Goal: Information Seeking & Learning: Learn about a topic

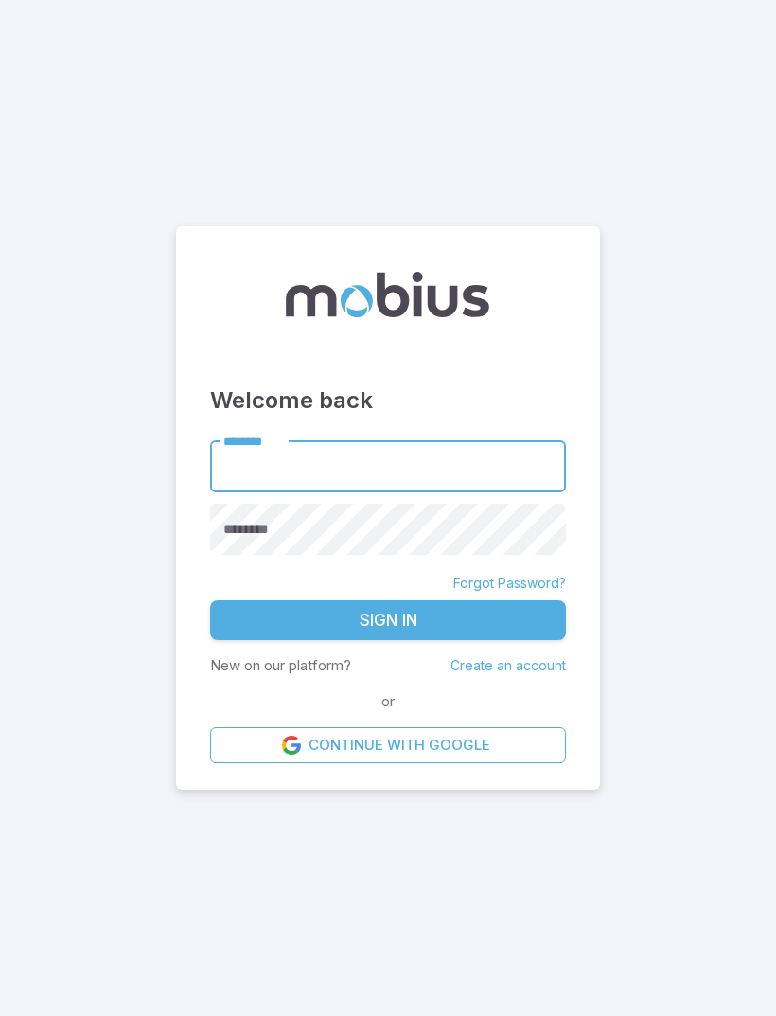
click at [424, 492] on input "********" at bounding box center [388, 466] width 356 height 52
type input "******"
click at [388, 640] on button "Sign In" at bounding box center [388, 620] width 356 height 40
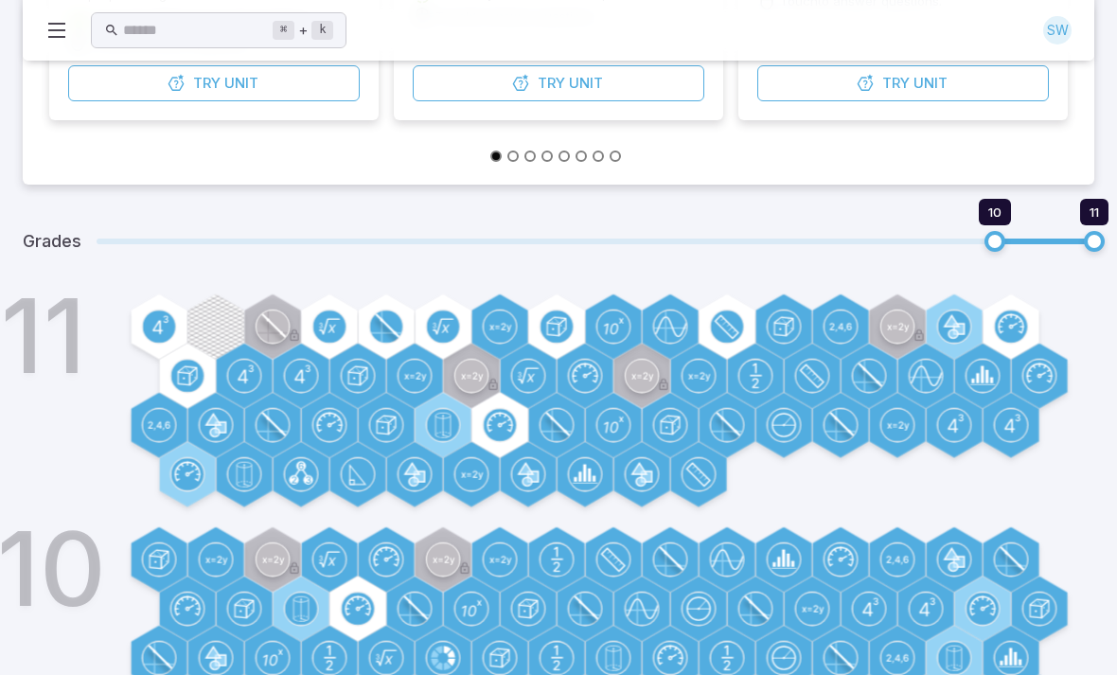
scroll to position [495, 0]
click at [336, 322] on circle at bounding box center [329, 327] width 32 height 32
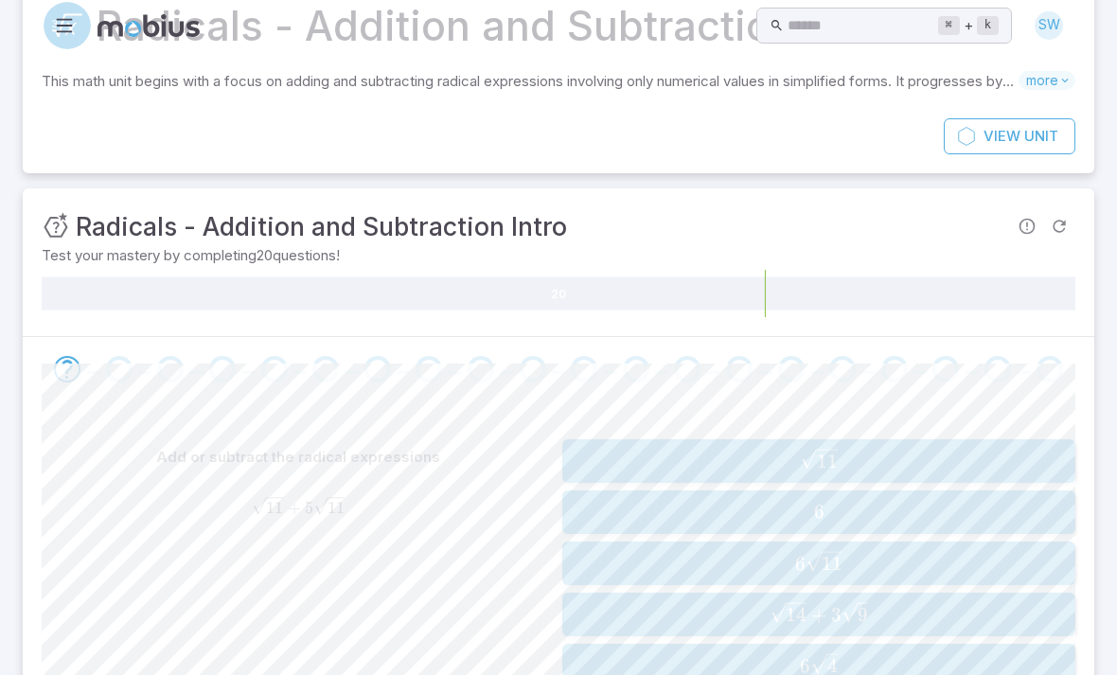
scroll to position [189, 0]
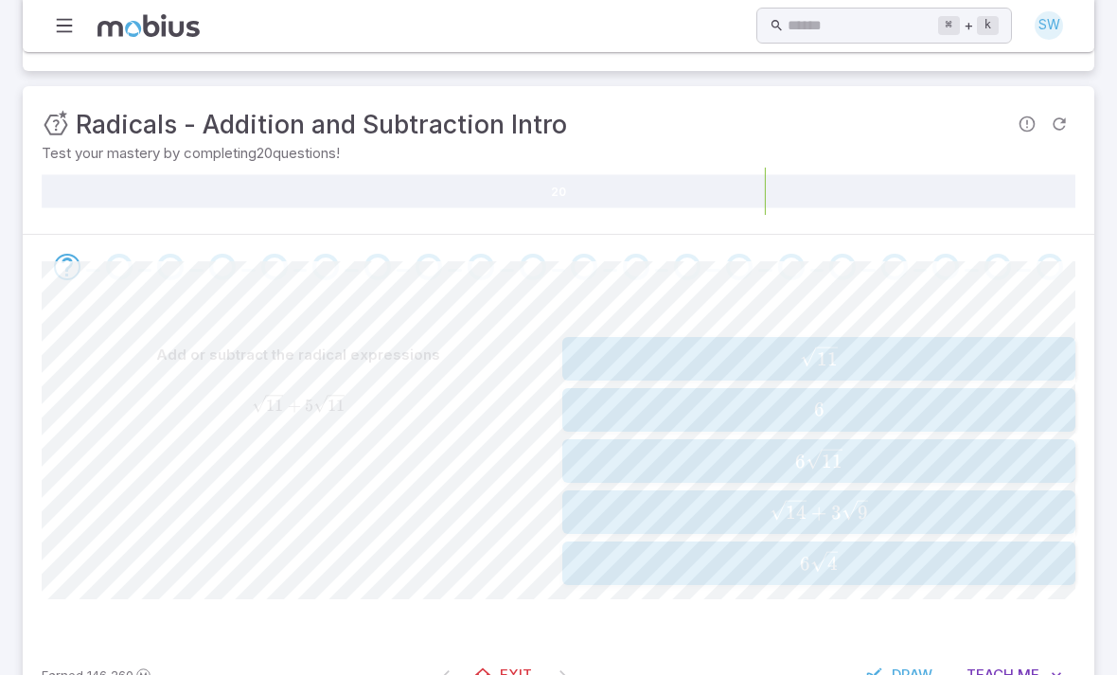
click at [776, 453] on span "6 11 ​" at bounding box center [818, 461] width 501 height 25
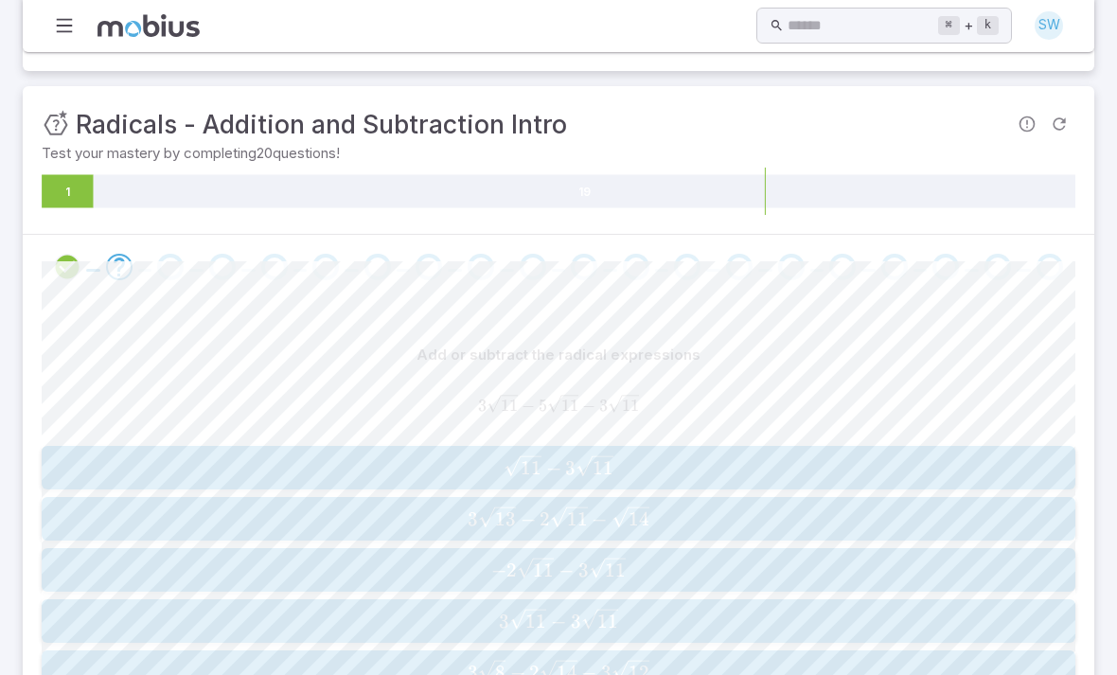
click at [776, 168] on icon "1 19" at bounding box center [559, 191] width 1034 height 47
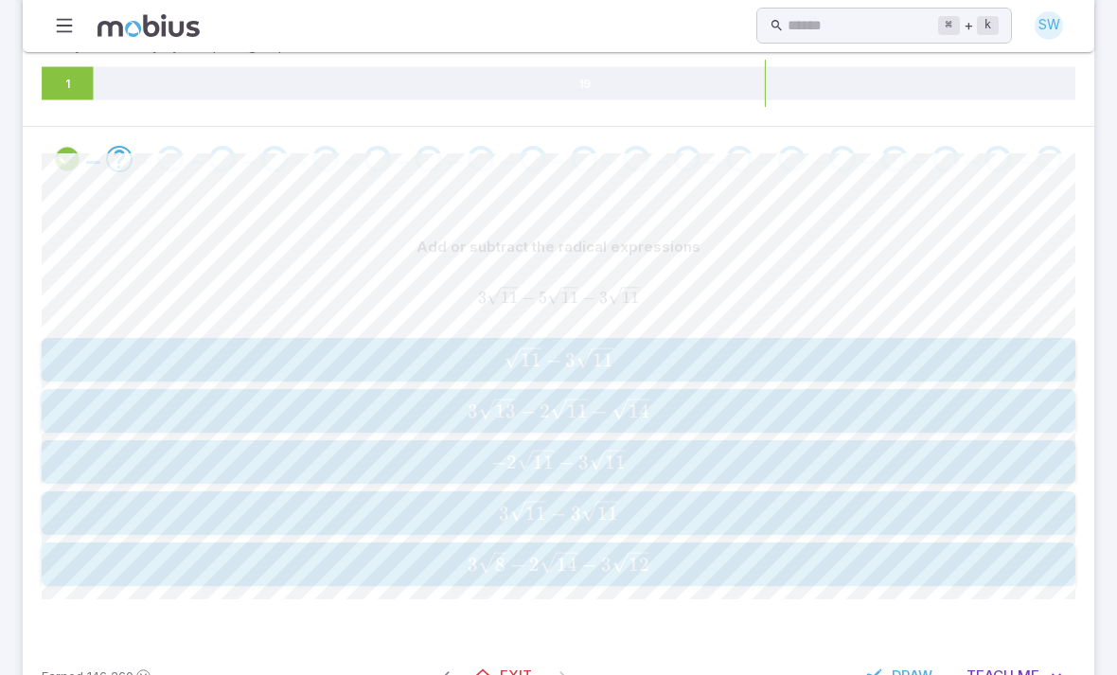
click at [776, 668] on span "Me" at bounding box center [1029, 676] width 22 height 21
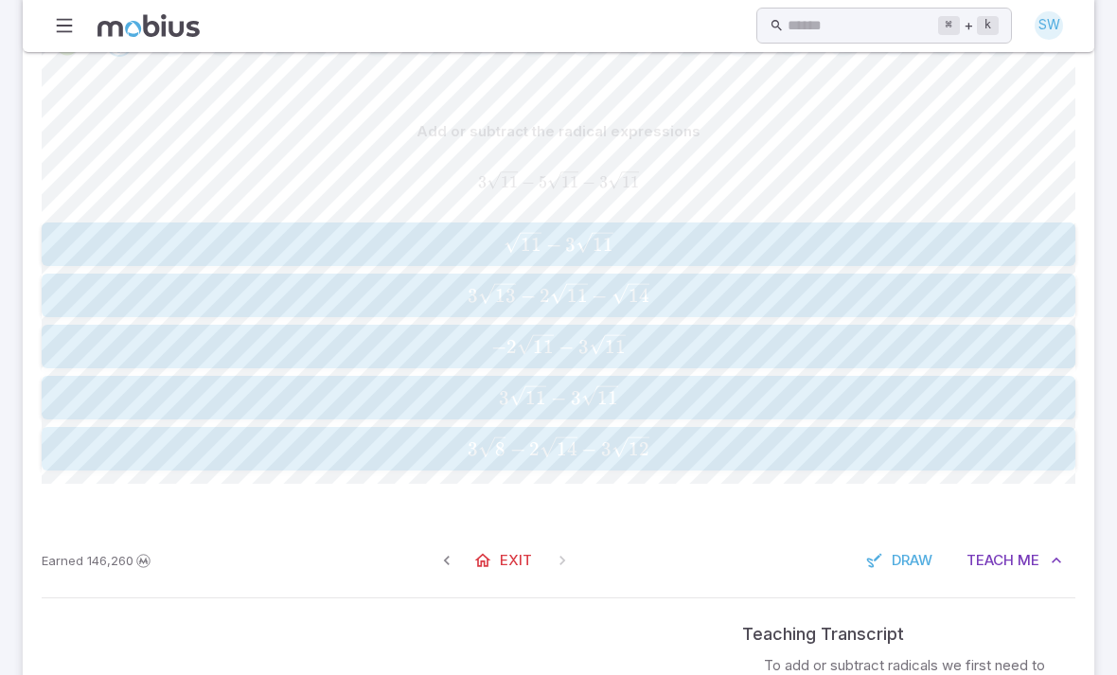
scroll to position [414, 0]
click at [679, 280] on div "3 13 − 2 11 − 14 3\sqrt{13} - 2\sqrt{11} - \sqrt{14} 3 13 ​ − 2 11 ​ − 14 ​" at bounding box center [558, 294] width 1022 height 28
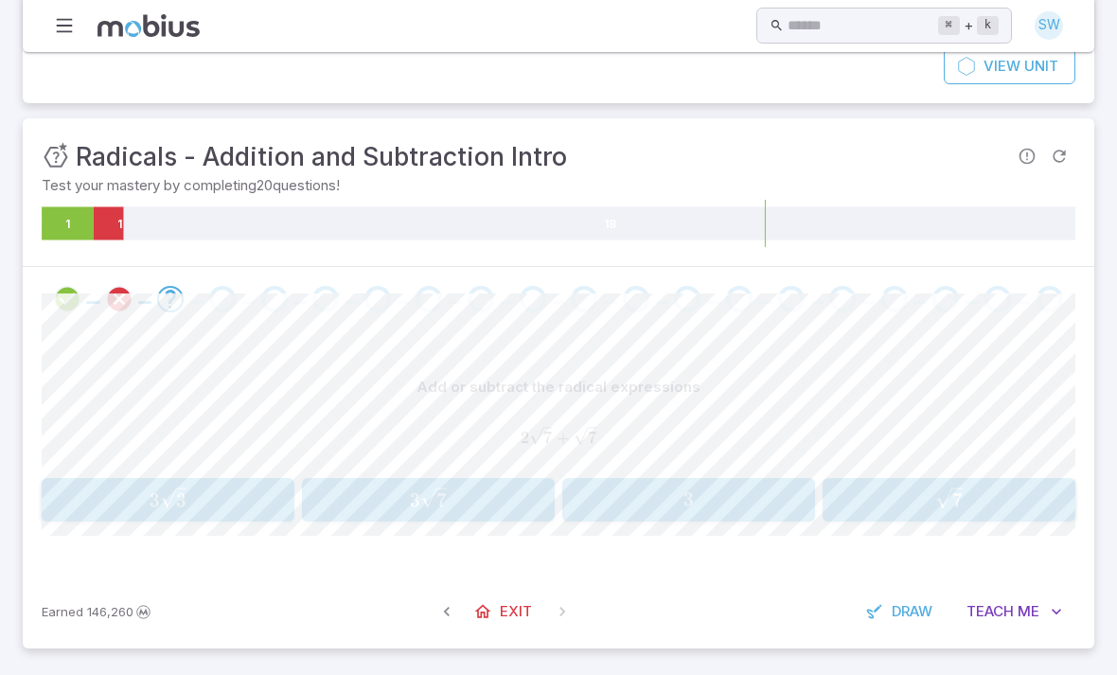
scroll to position [94, 0]
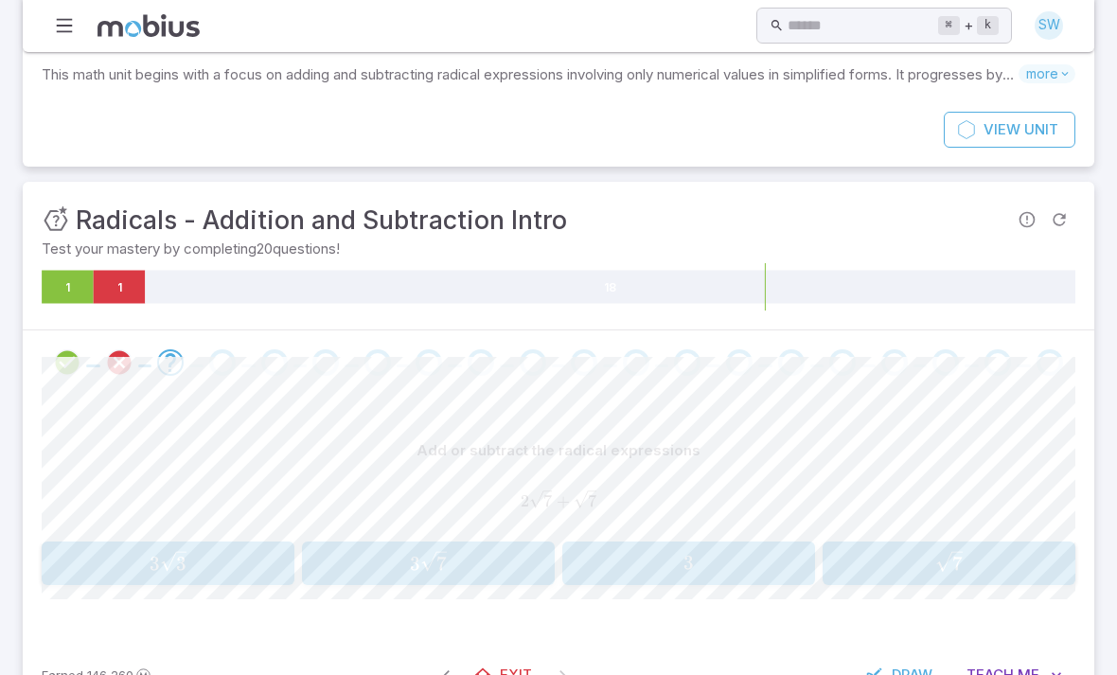
click at [411, 570] on span "3" at bounding box center [415, 564] width 10 height 24
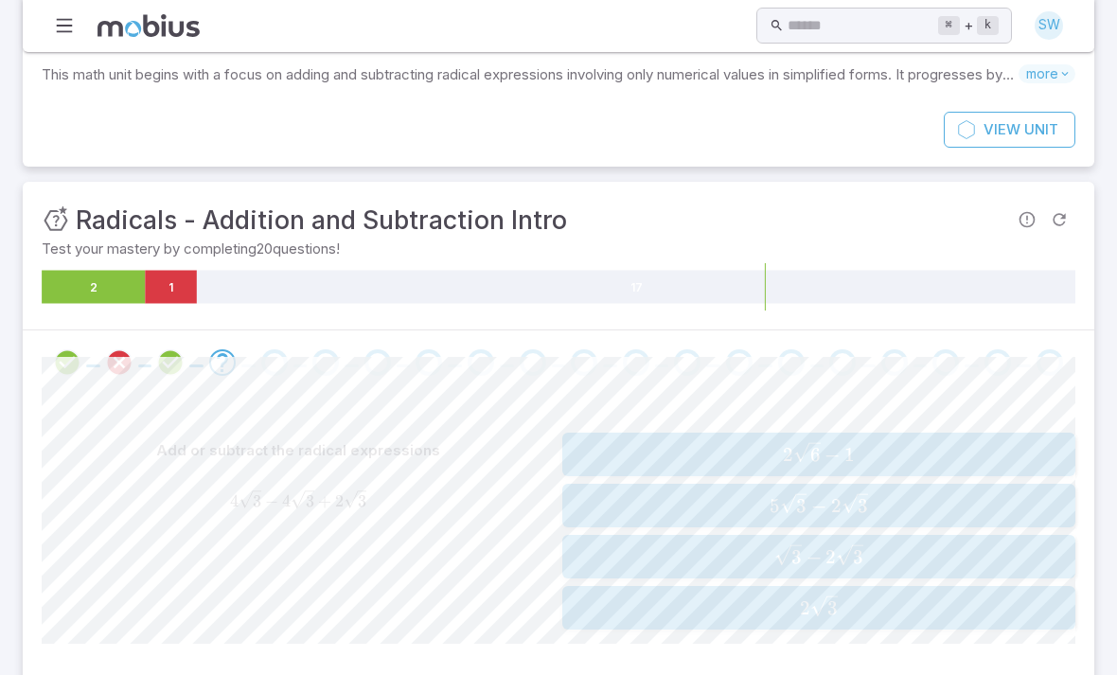
click at [776, 613] on span "2 3 ​" at bounding box center [818, 608] width 501 height 25
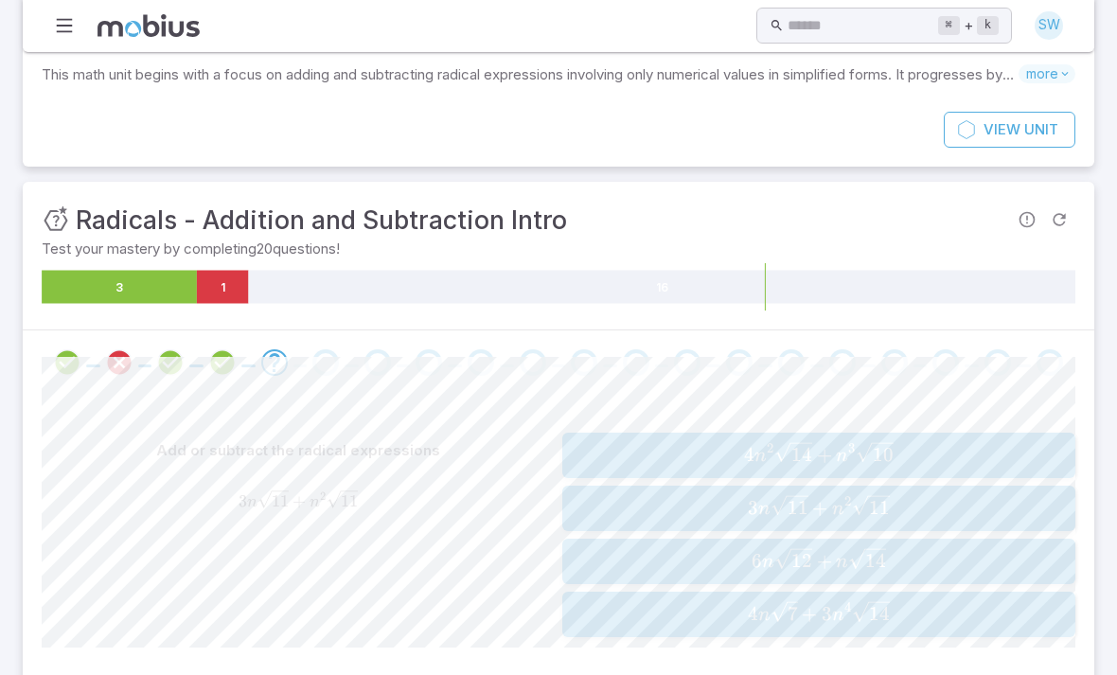
click at [776, 504] on span "3 n 11 ​ + n 2 11 ​" at bounding box center [818, 508] width 501 height 27
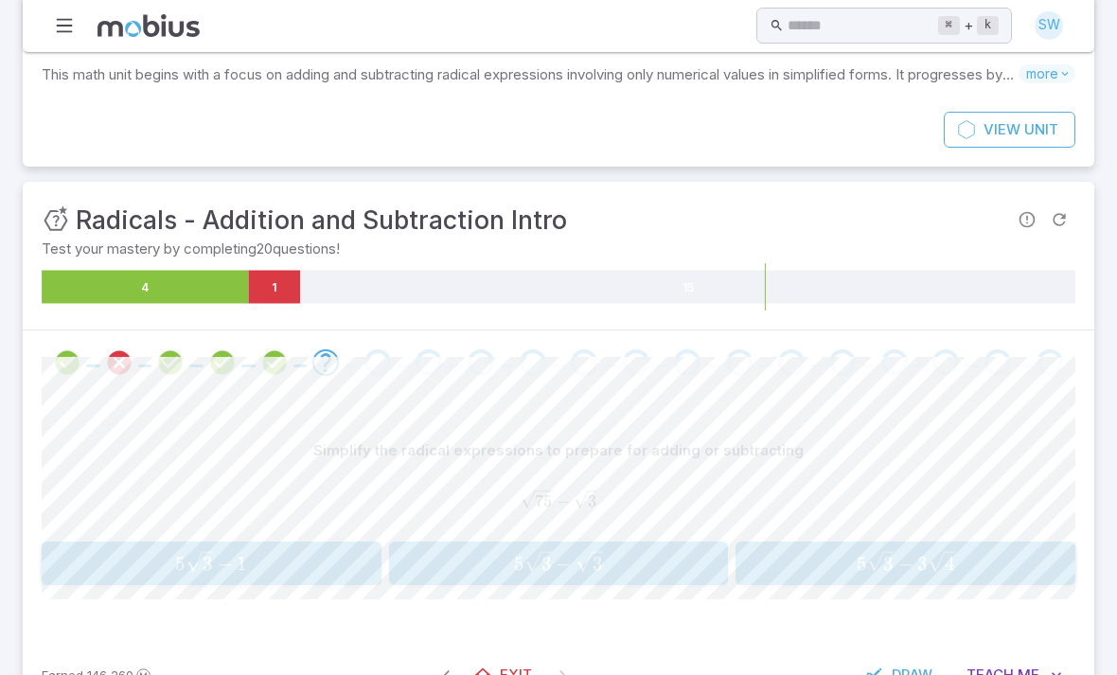
click at [677, 567] on span "5 3 ​ − 3 ​" at bounding box center [559, 563] width 328 height 25
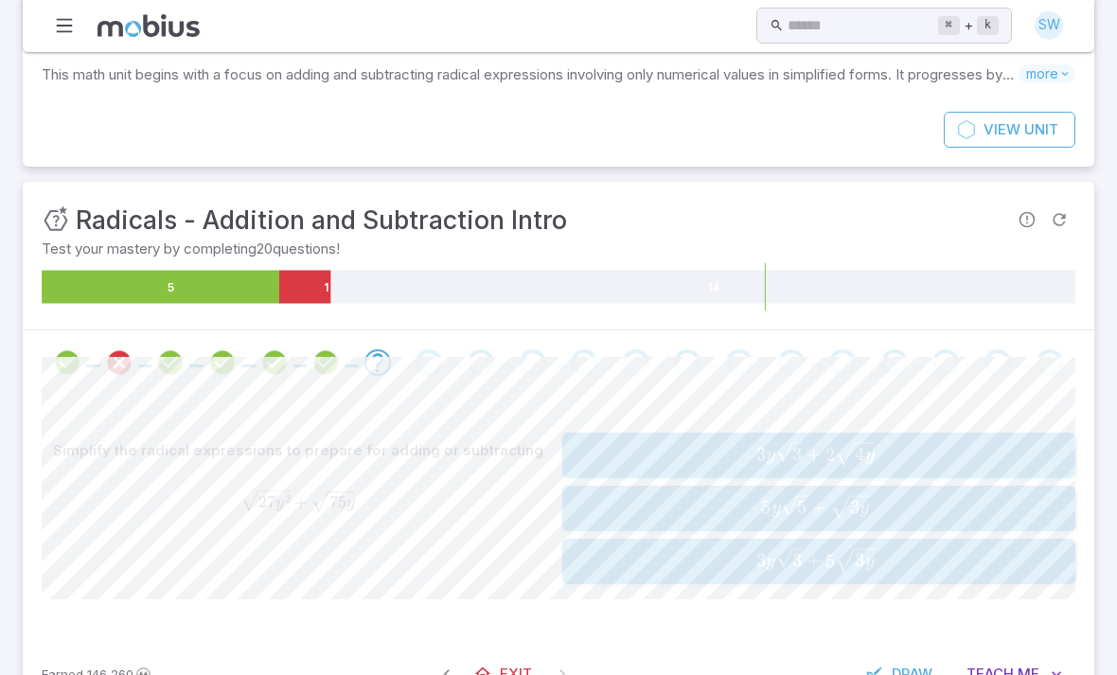
scroll to position [90, 0]
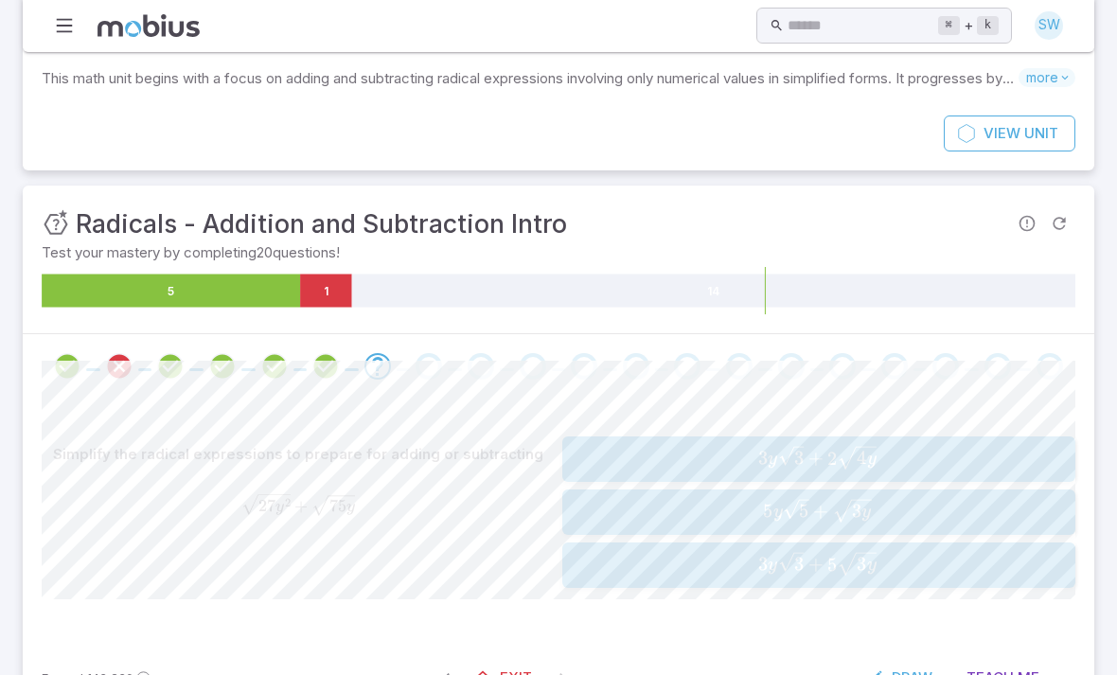
click at [776, 566] on span "3 y 3 ​ + 5 3 y ​" at bounding box center [817, 565] width 474 height 26
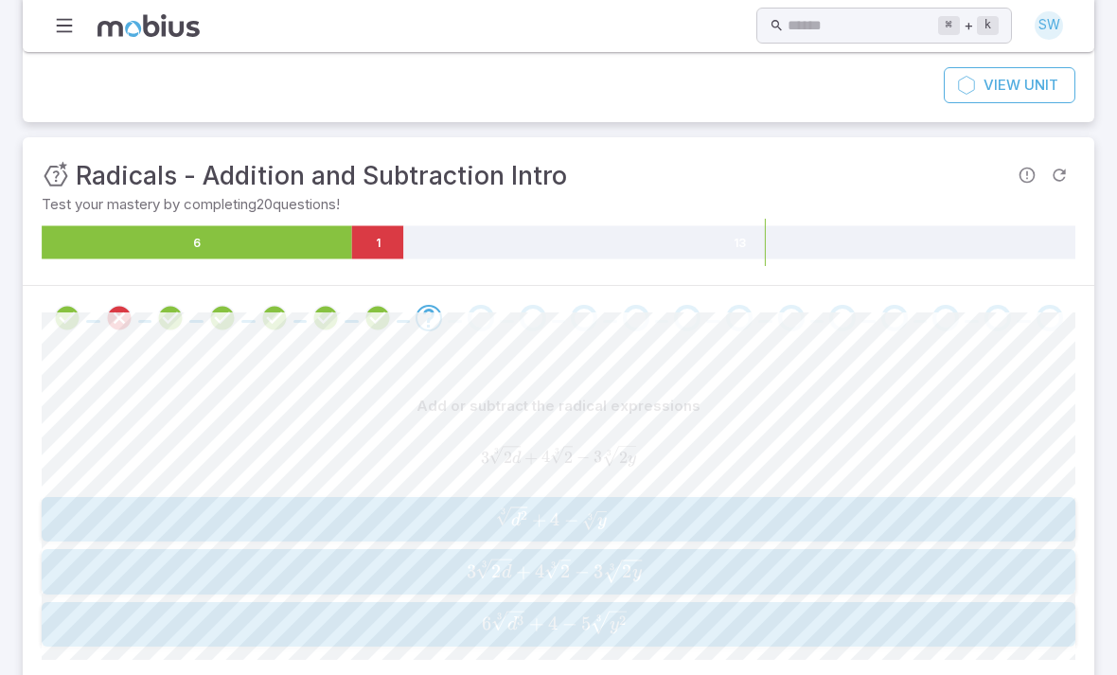
scroll to position [199, 0]
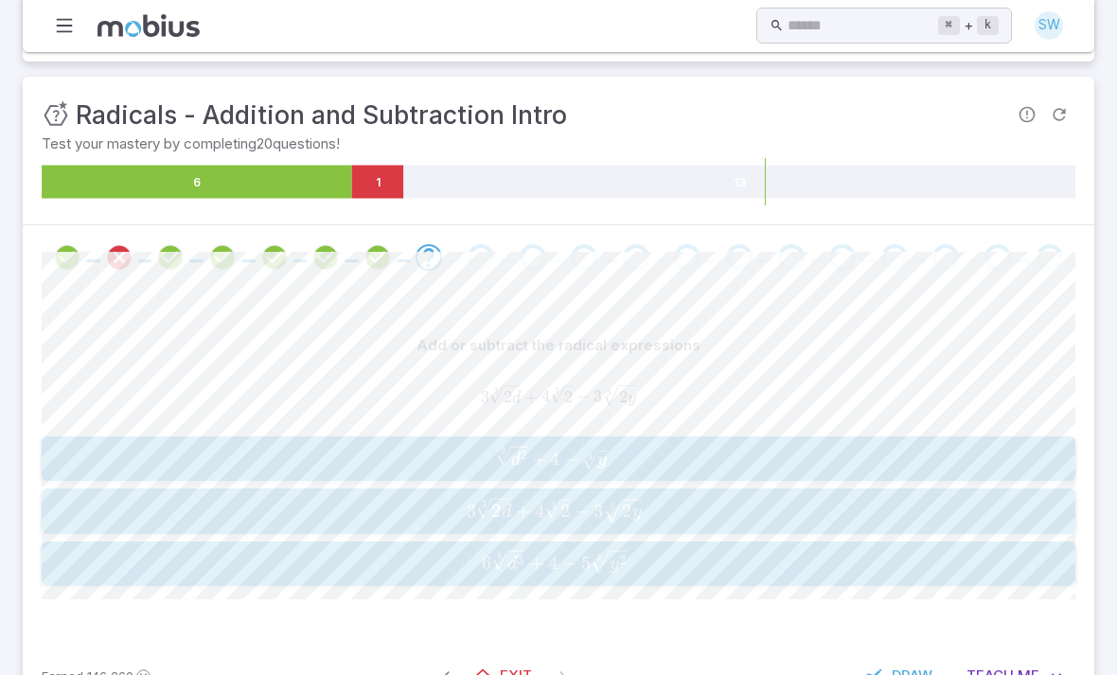
click at [776, 492] on button "3 2 d 3 + 4 2 3 − 3 2 y 3 3\sqrt[3]{2d} + 4\sqrt[3]{2} - 3\sqrt[3]{2y} 3 3 2 d …" at bounding box center [559, 511] width 1034 height 45
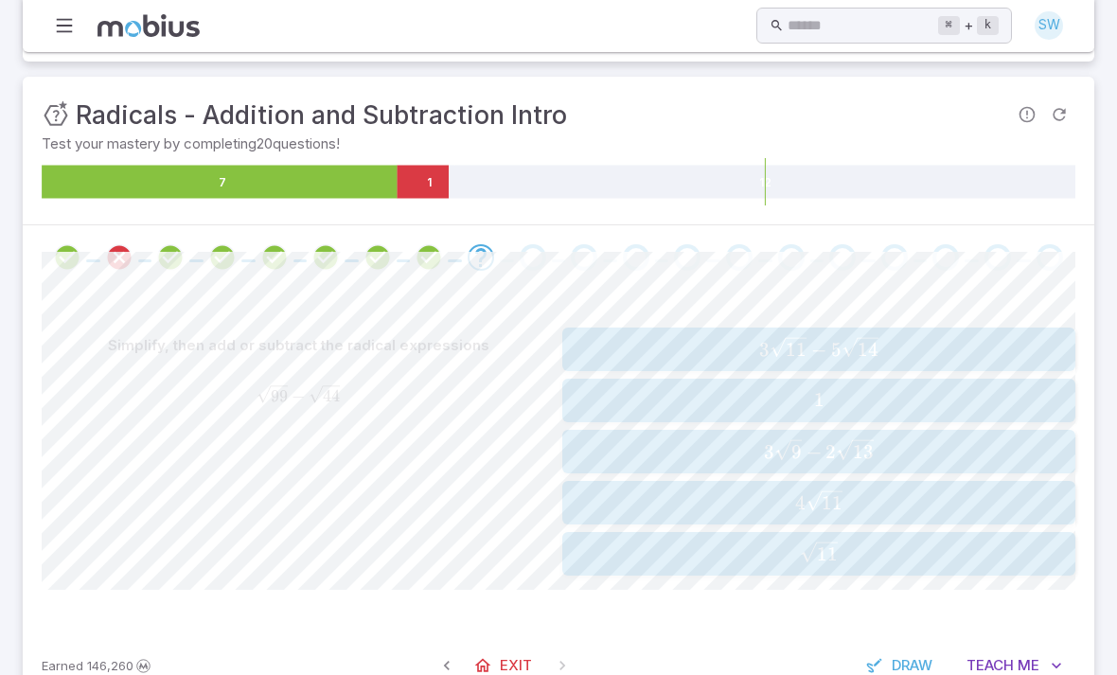
scroll to position [189, 0]
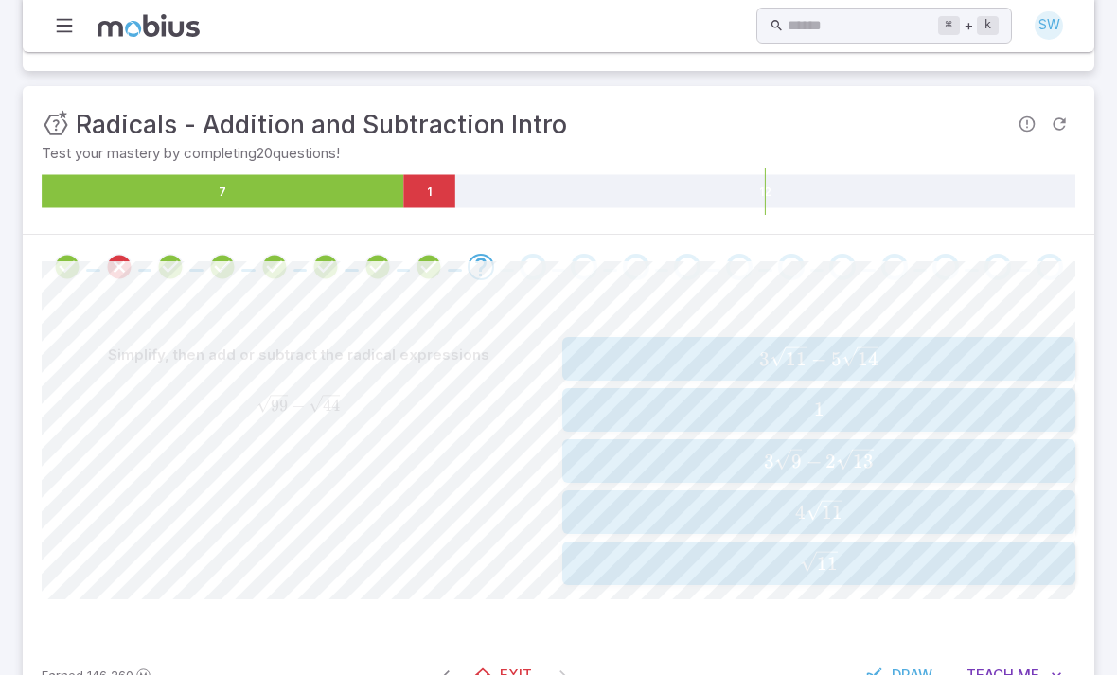
click at [776, 450] on span "3 9 ​ − 2 13 ​" at bounding box center [818, 461] width 501 height 25
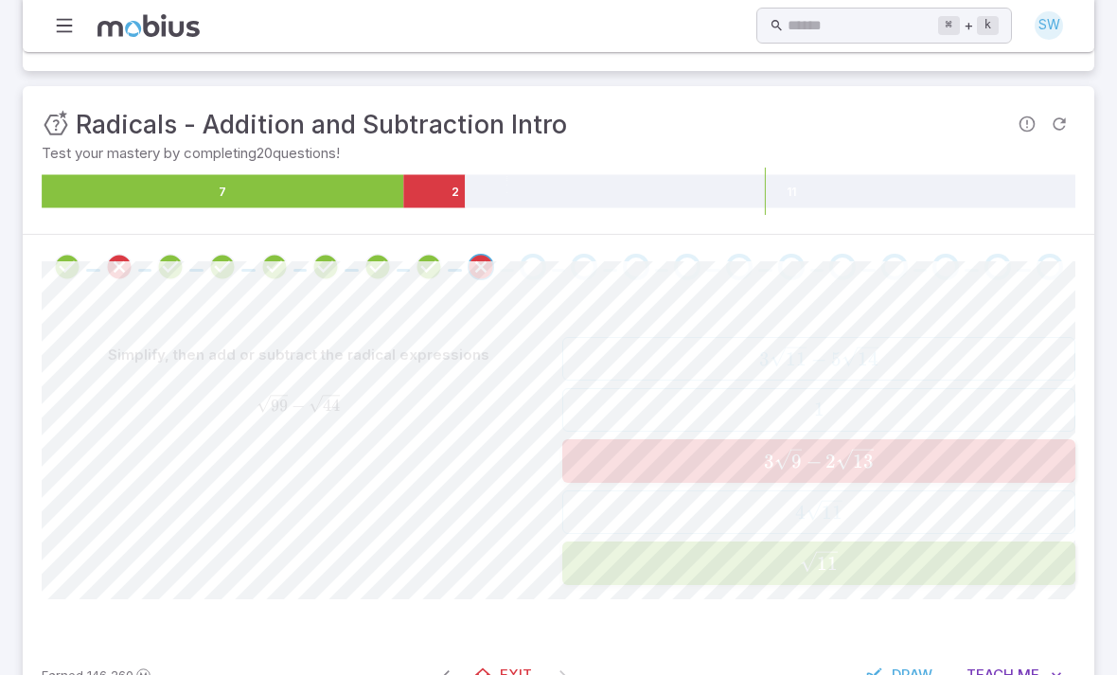
scroll to position [148, 0]
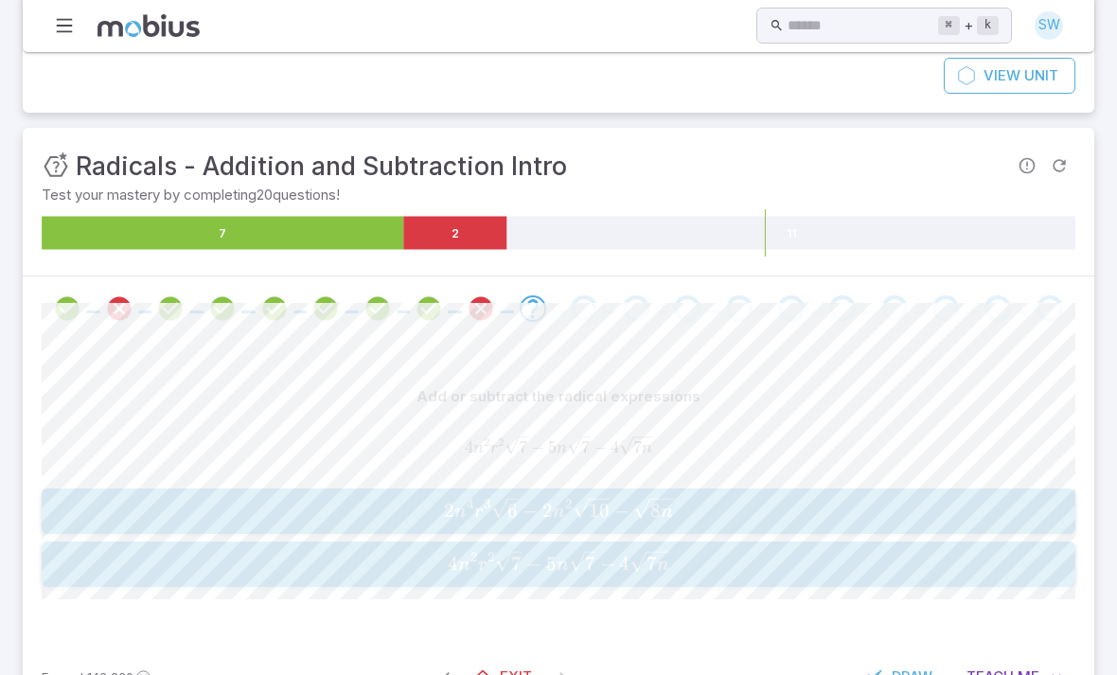
click at [776, 570] on span "4 n 2 r 2 7 ​ − 5 n 7 ​ − 4 7 n ​" at bounding box center [558, 564] width 1022 height 27
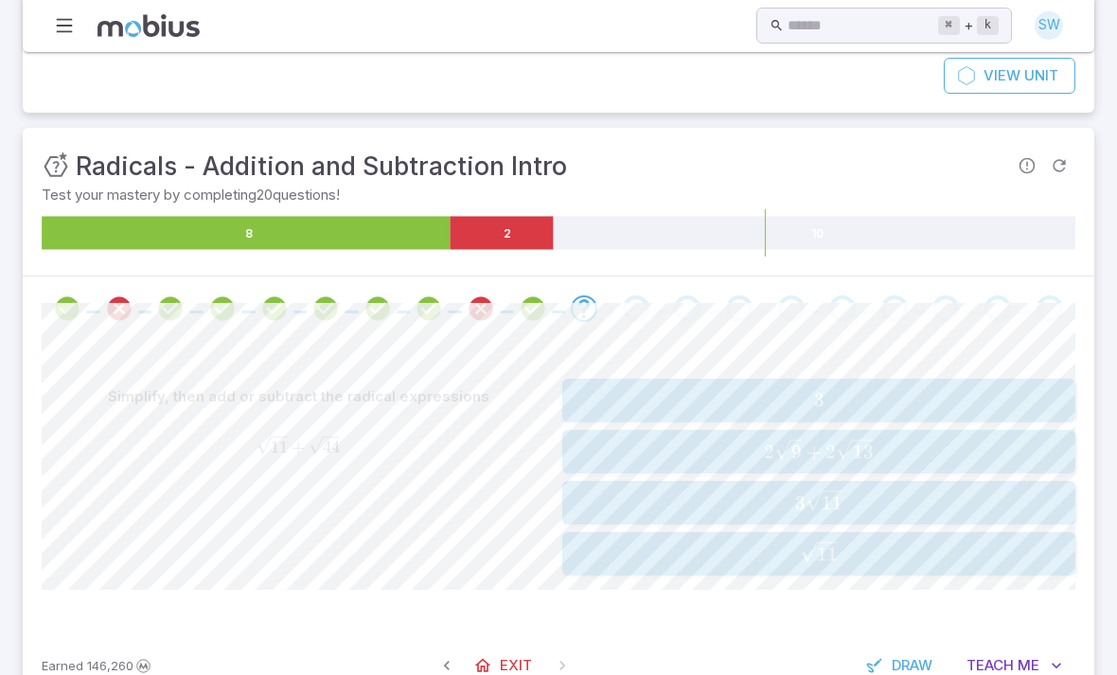
scroll to position [138, 0]
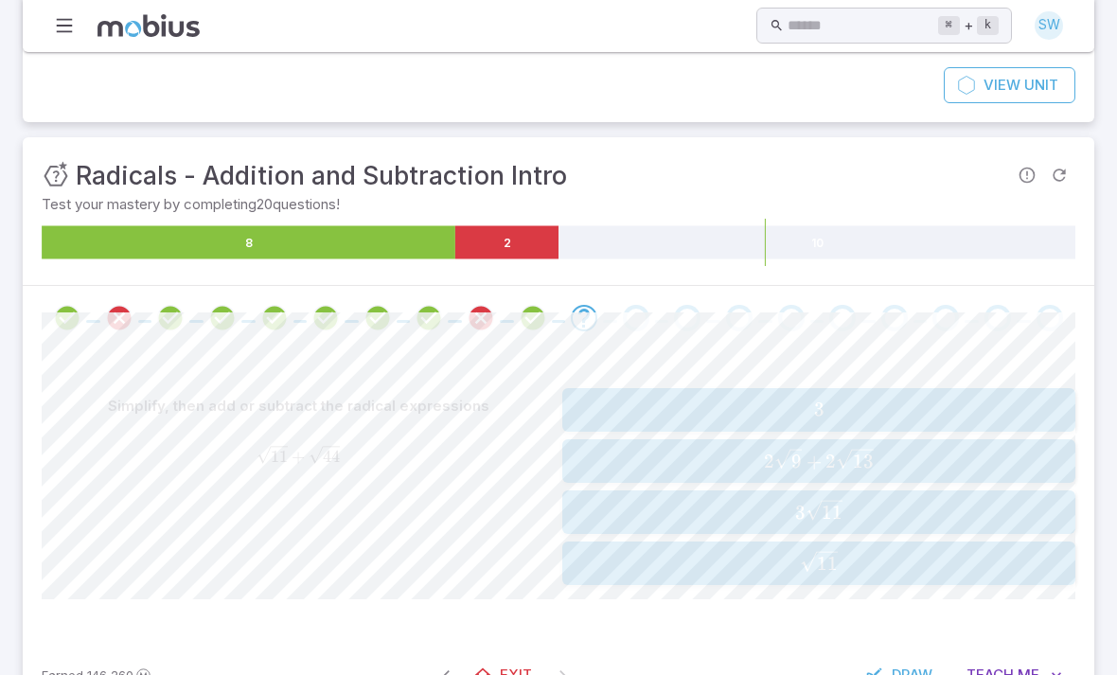
click at [776, 567] on span "11 ​" at bounding box center [818, 563] width 501 height 25
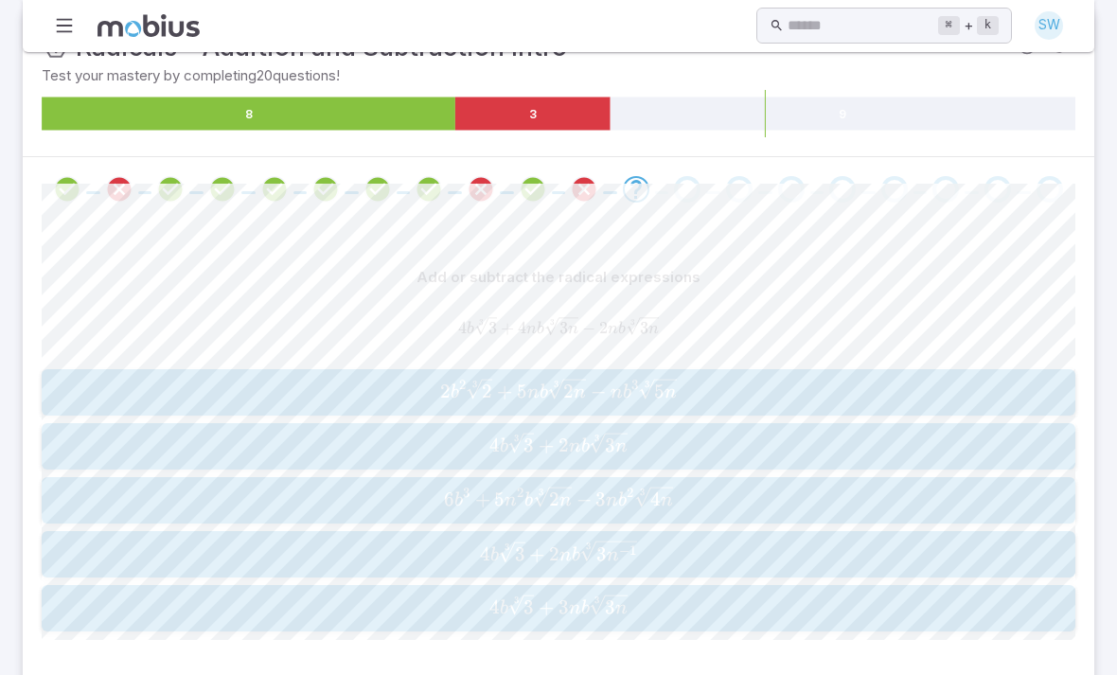
scroll to position [271, 0]
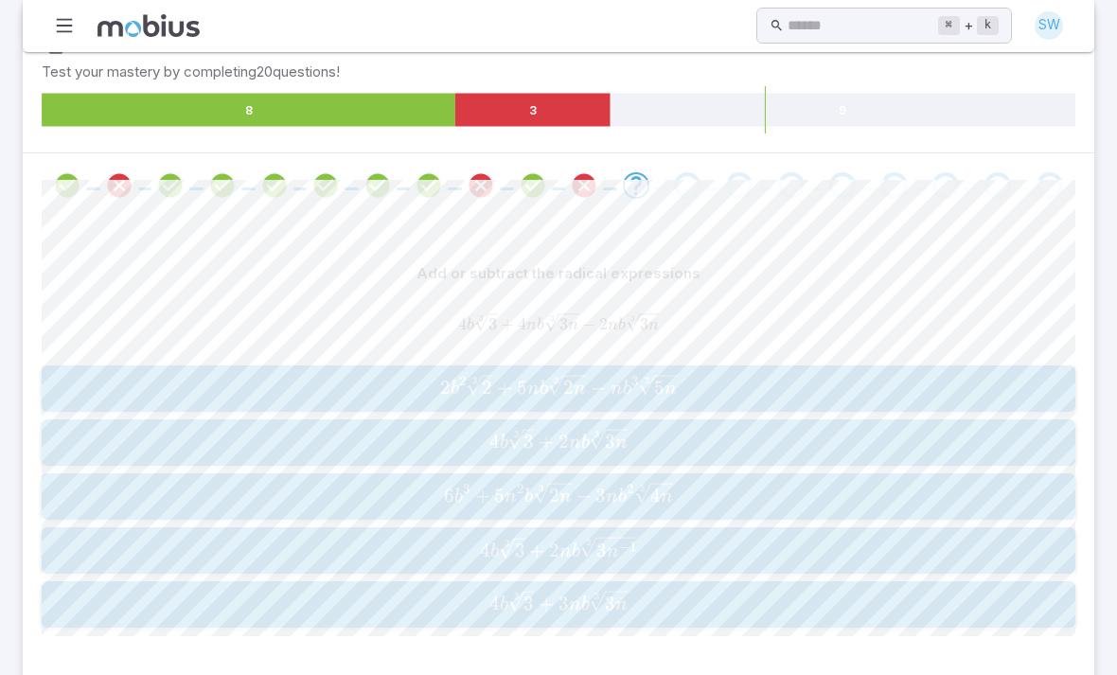
click at [776, 545] on span "4 b 3 3 ​ + 2 nb 3 3 n − 1 ​" at bounding box center [558, 550] width 1022 height 27
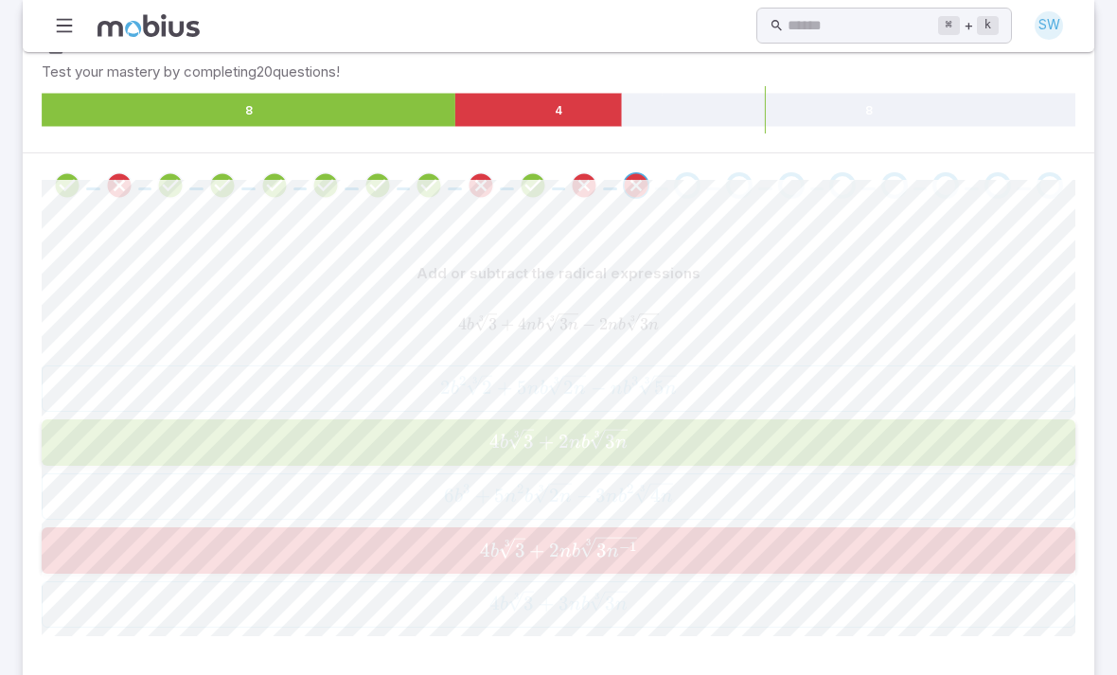
scroll to position [199, 0]
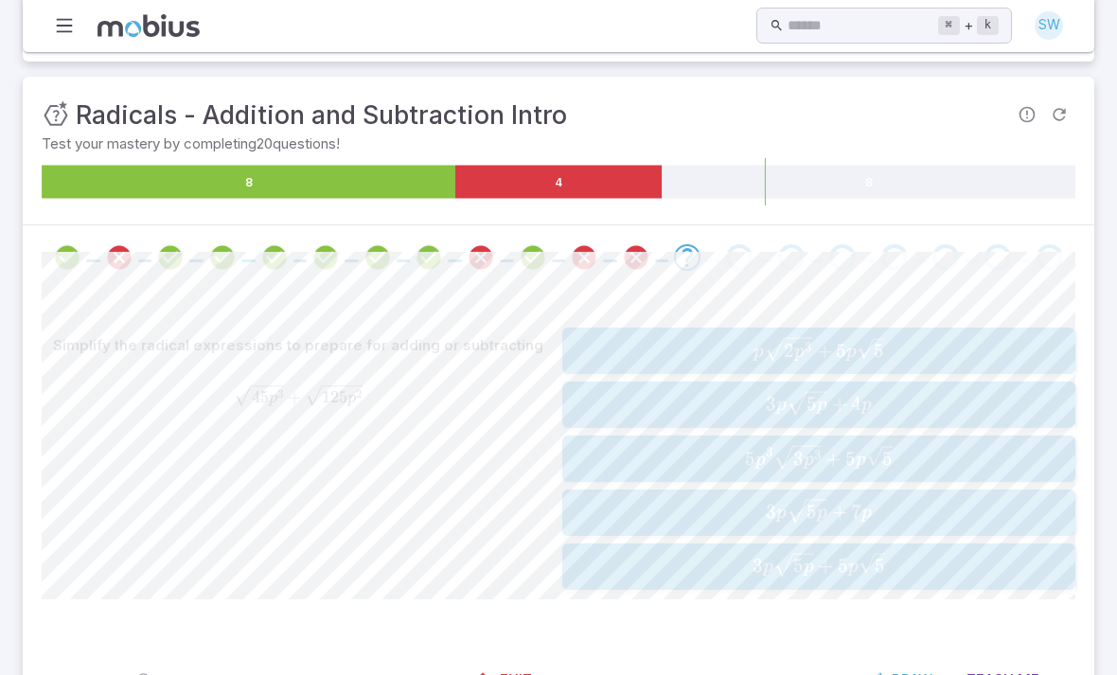
click at [776, 455] on icon "button" at bounding box center [879, 456] width 27 height 22
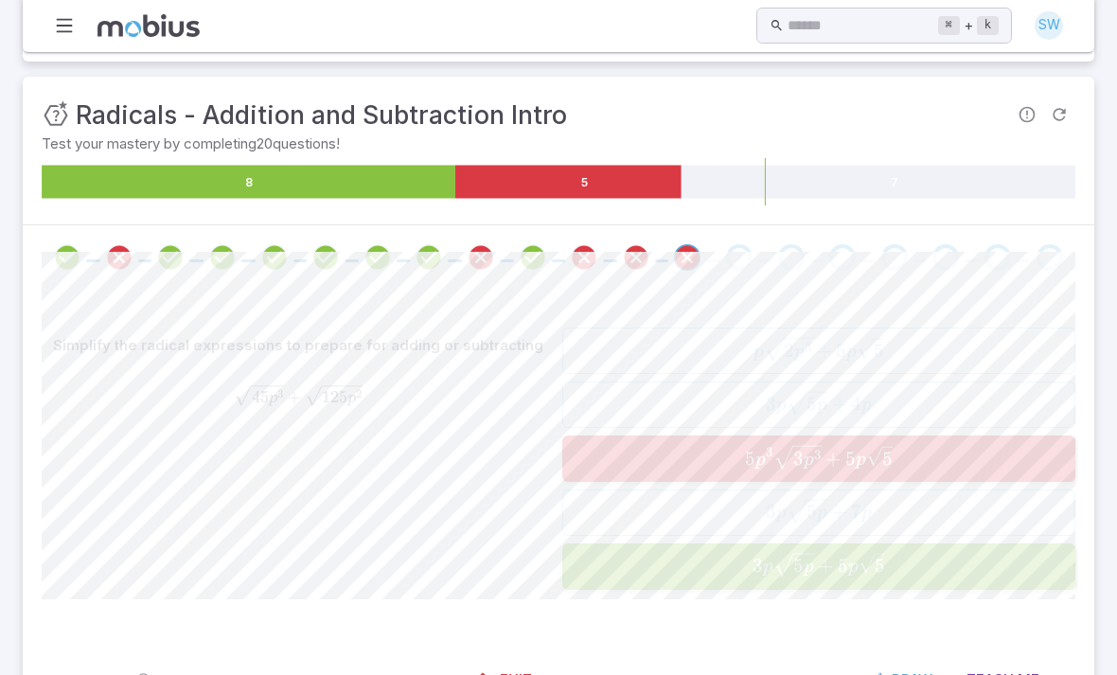
scroll to position [138, 0]
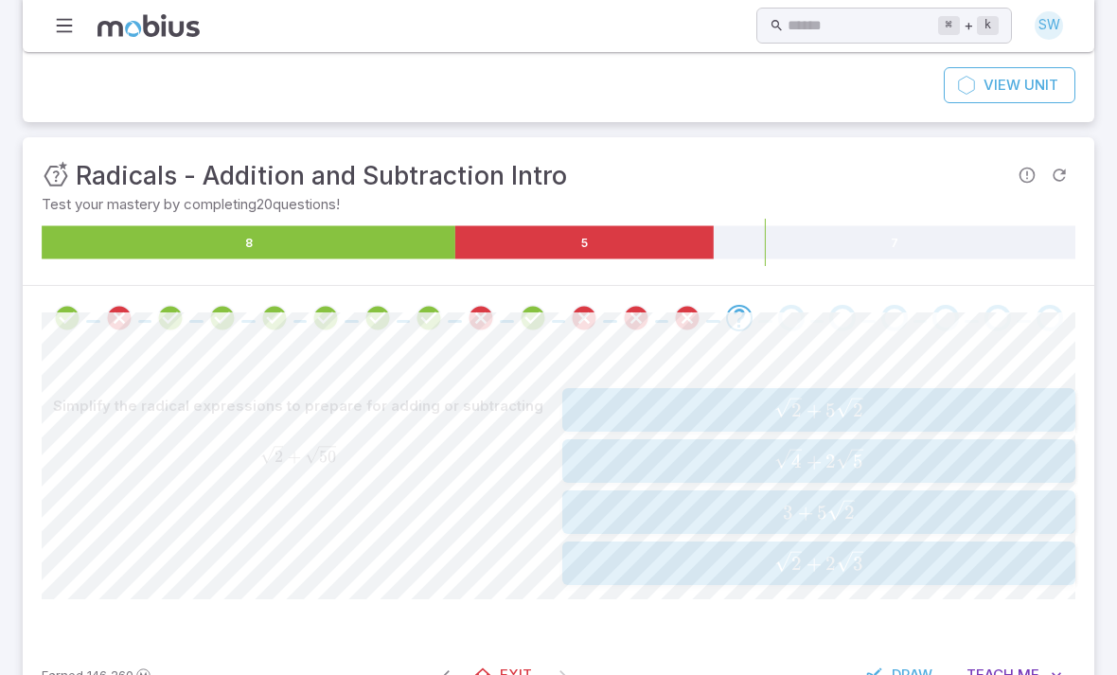
click at [776, 398] on span "2 ​ + 5 2 ​" at bounding box center [818, 410] width 501 height 25
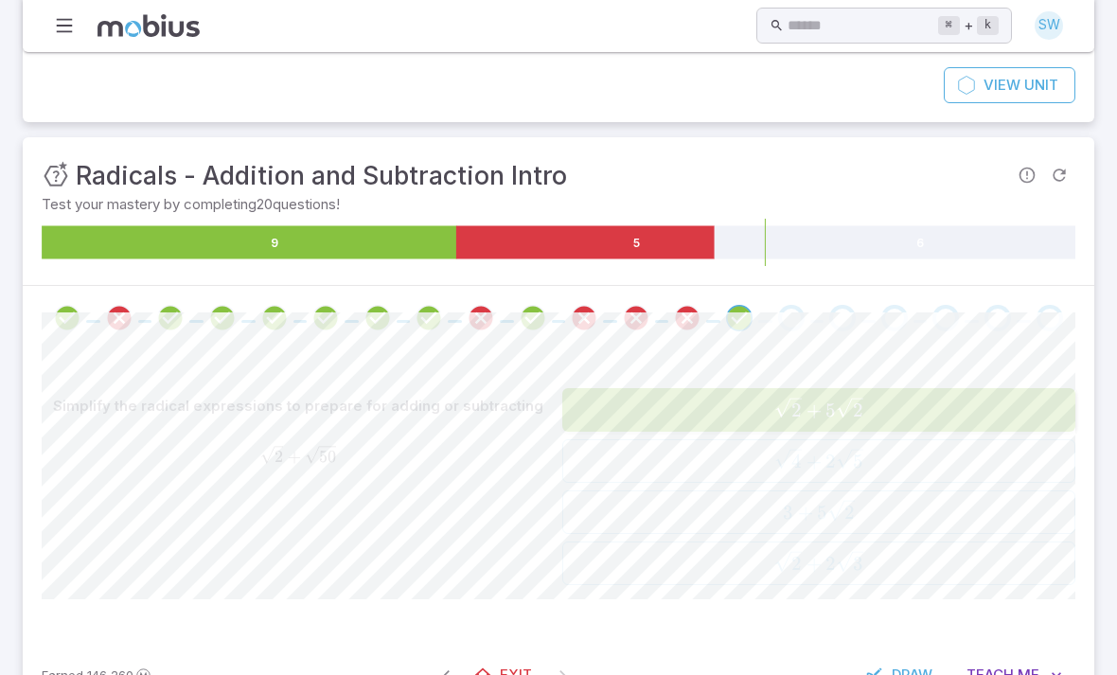
scroll to position [87, 0]
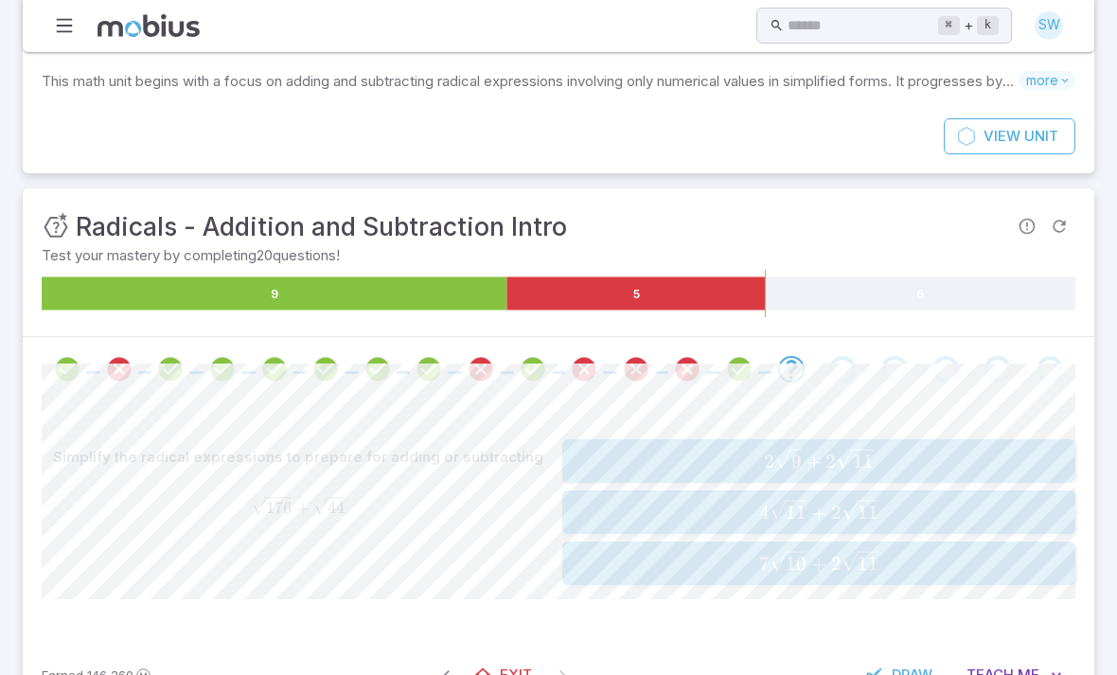
click at [776, 513] on span "4 11 ​ + 2 11 ​" at bounding box center [818, 512] width 501 height 25
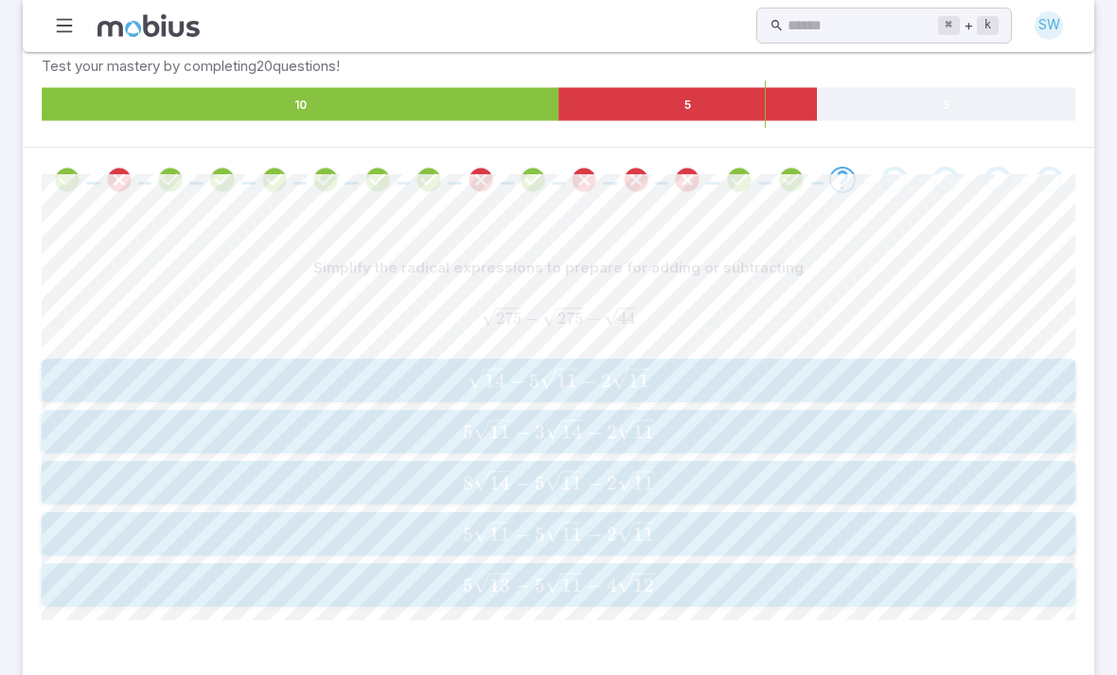
scroll to position [297, 0]
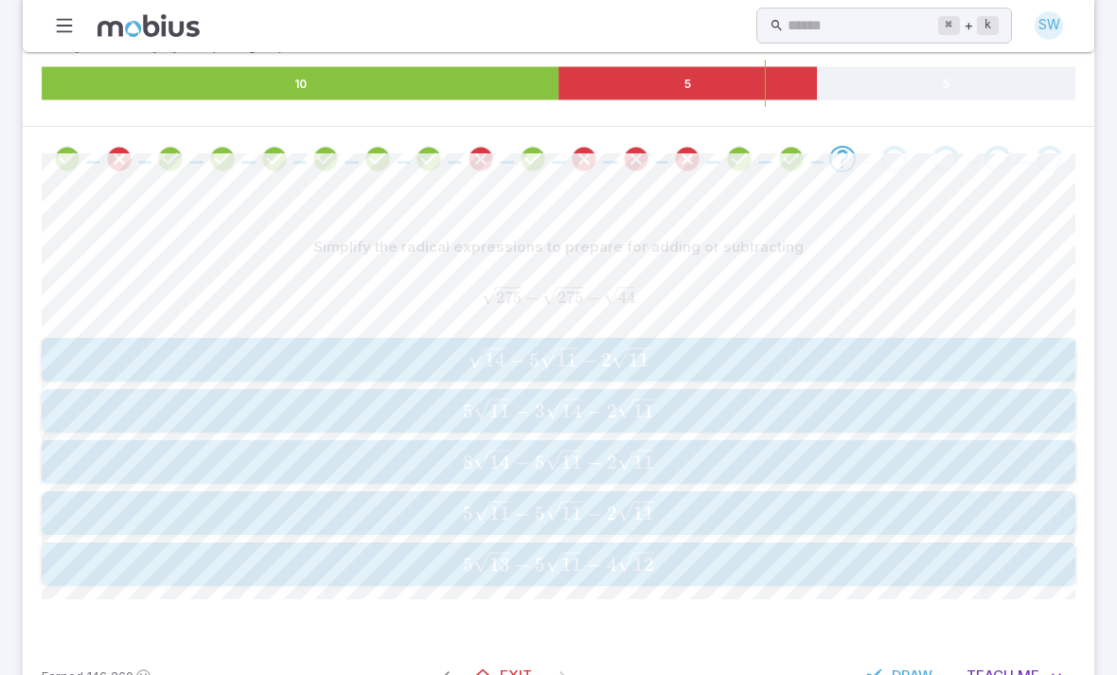
click at [776, 503] on span "5 11 ​ − 5 11 ​ − 2 11 ​" at bounding box center [558, 513] width 1022 height 25
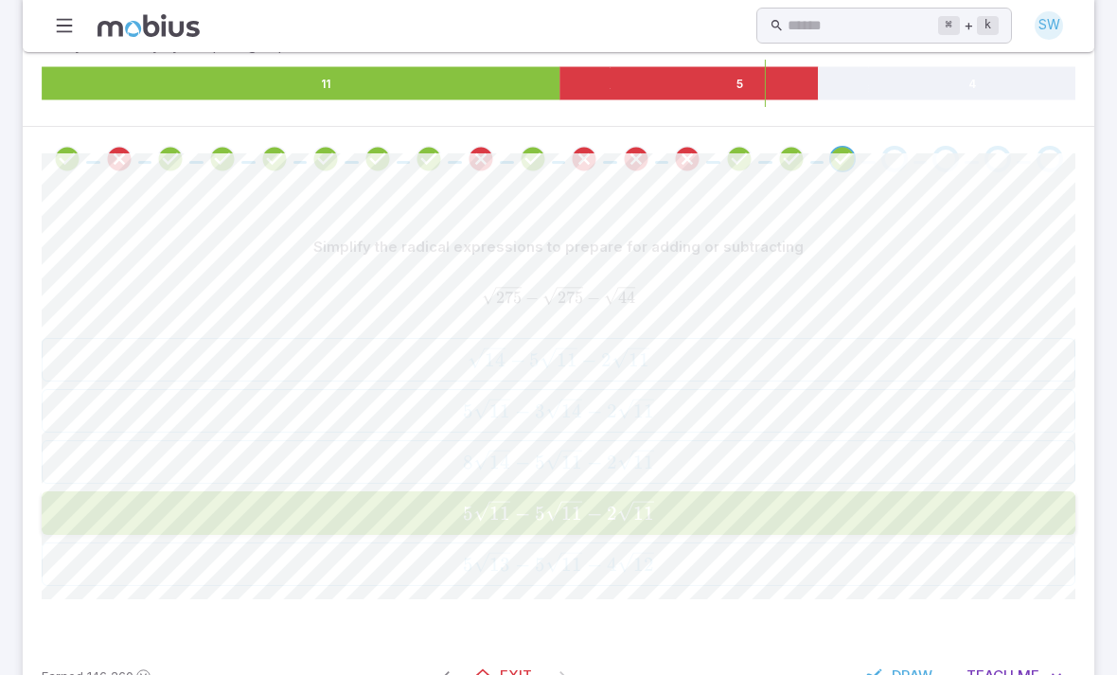
scroll to position [142, 0]
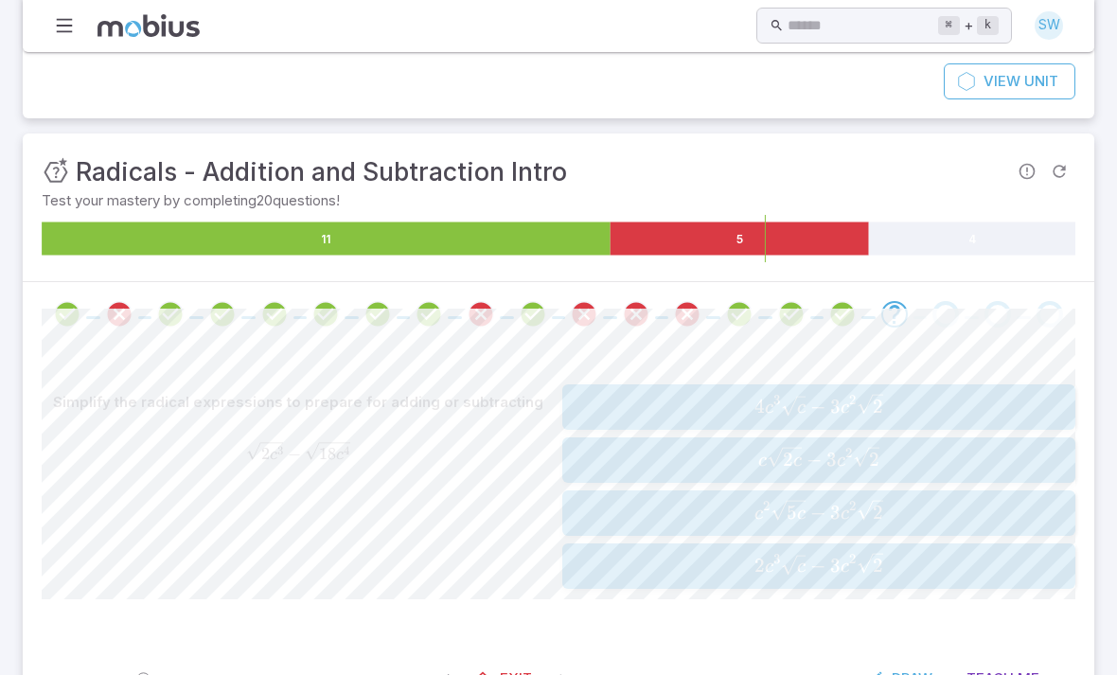
click at [776, 450] on span "c 2 c ​ − 3 c 2 2 ​" at bounding box center [818, 460] width 501 height 27
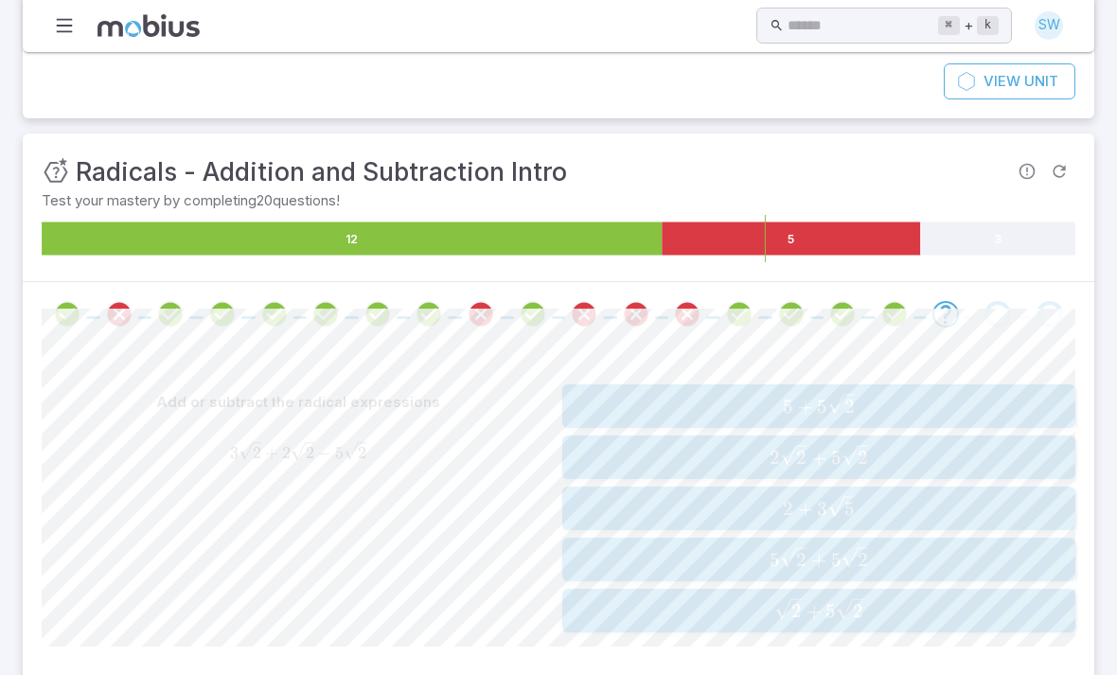
click at [776, 398] on span "5 + 5 2 ​" at bounding box center [818, 406] width 501 height 25
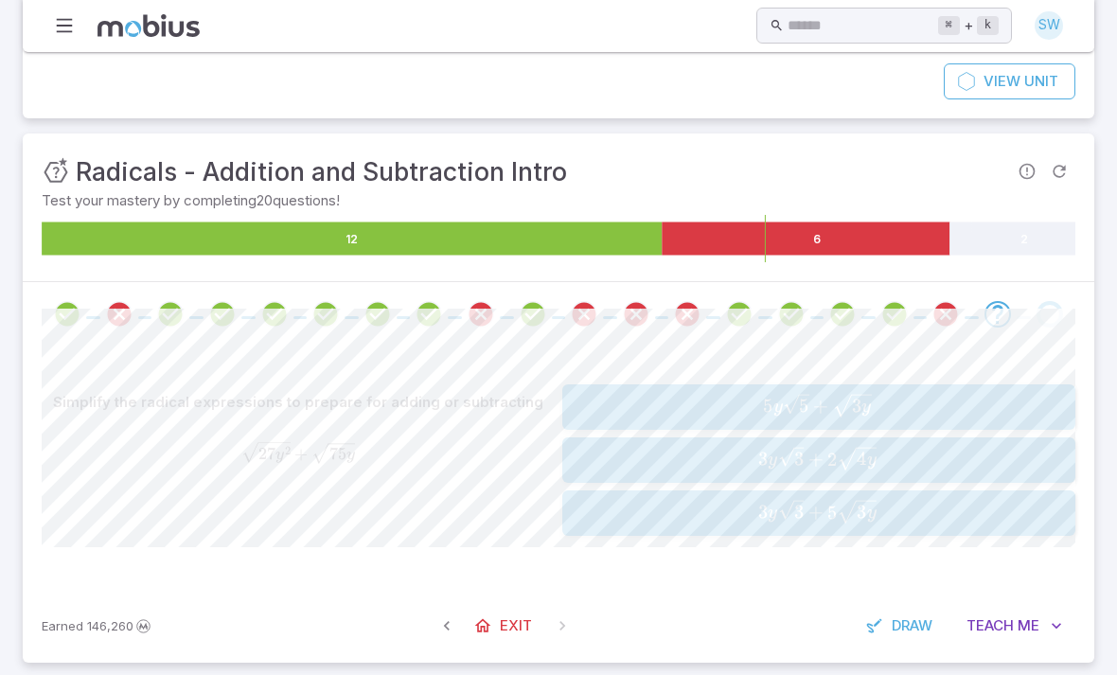
scroll to position [90, 0]
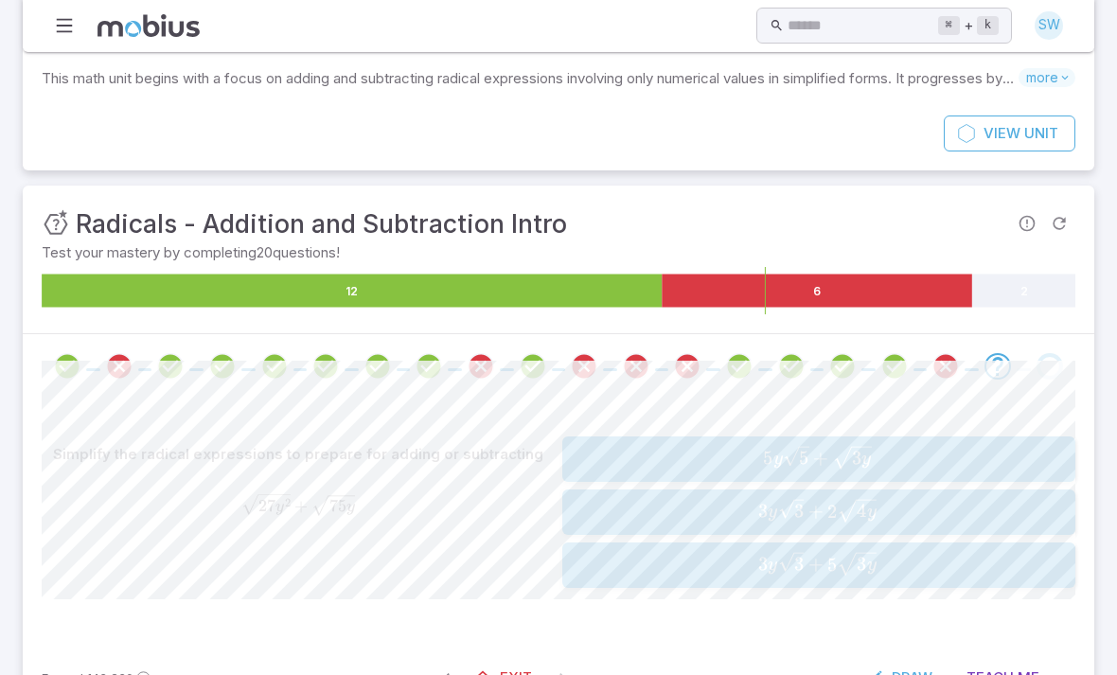
click at [776, 552] on span "3 y 3 ​ + 5 3 y ​" at bounding box center [817, 565] width 474 height 26
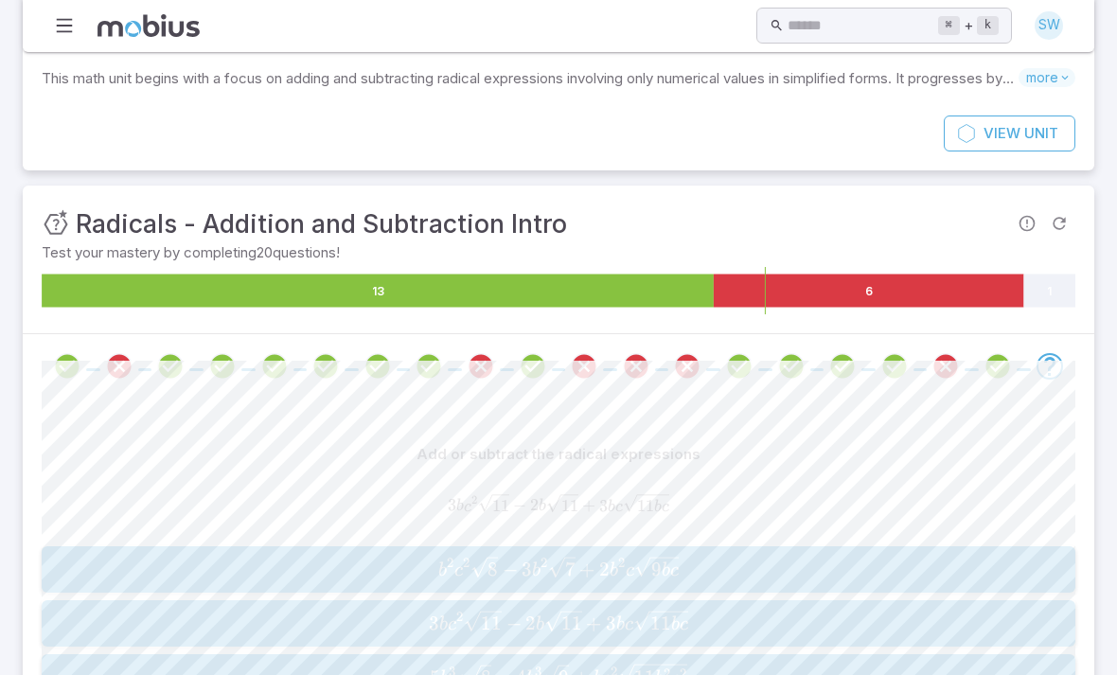
click at [776, 611] on span "3 b c 2 11 ​ − 2 b 11 ​ + 3 b c 11 b c ​" at bounding box center [558, 623] width 1022 height 27
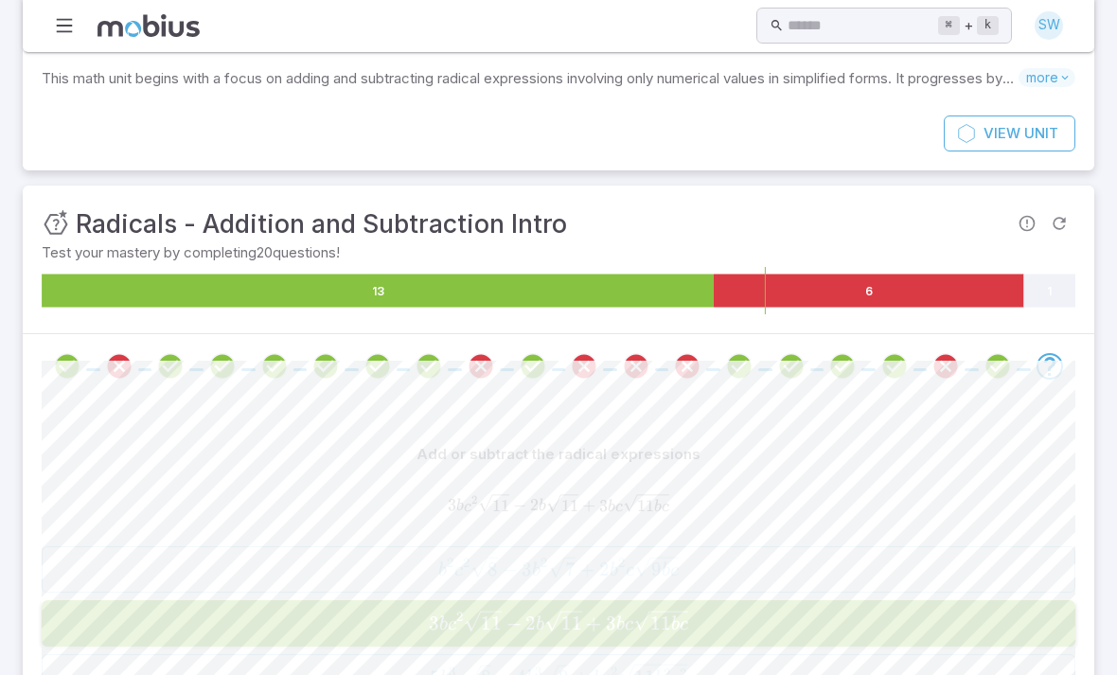
scroll to position [0, 0]
